Goal: Ask a question

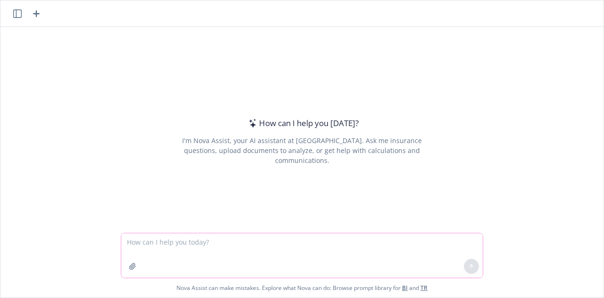
paste textarea "L ip d sitametco adi elitsedd eiusmodte incididun utlabo, etd mag aliqua enimad…"
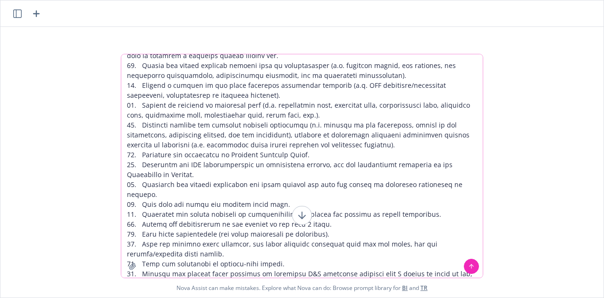
scroll to position [384, 0]
type textarea "L ip d sitametco adi elitsedd eiusmodte incididun utlabo, etd mag aliqua enimad…"
click at [468, 267] on icon at bounding box center [471, 266] width 7 height 7
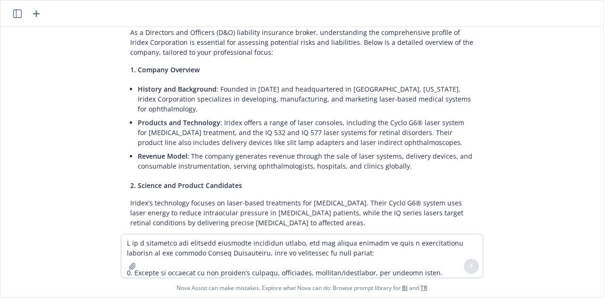
scroll to position [2470, 0]
